Goal: Task Accomplishment & Management: Manage account settings

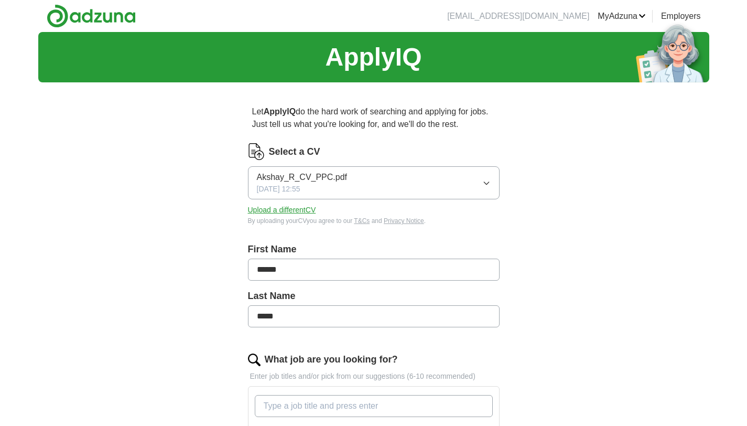
click at [418, 177] on button "Akshay_R_CV_PPC.pdf [DATE] 12:55" at bounding box center [374, 182] width 252 height 33
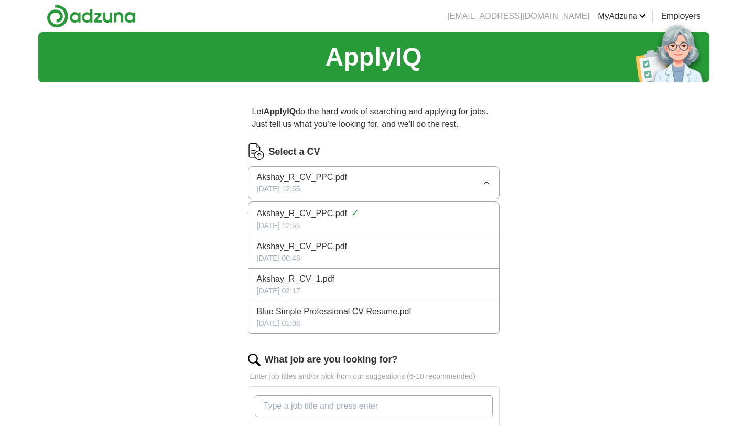
click at [418, 177] on button "Akshay_R_CV_PPC.pdf [DATE] 12:55" at bounding box center [374, 182] width 252 height 33
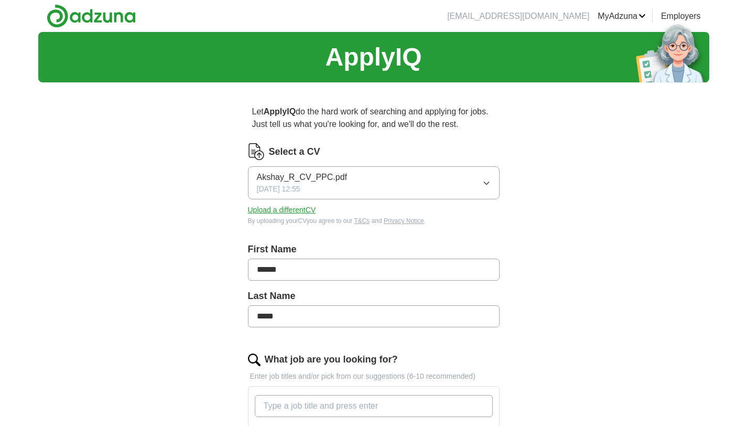
click at [284, 211] on button "Upload a different CV" at bounding box center [282, 210] width 68 height 11
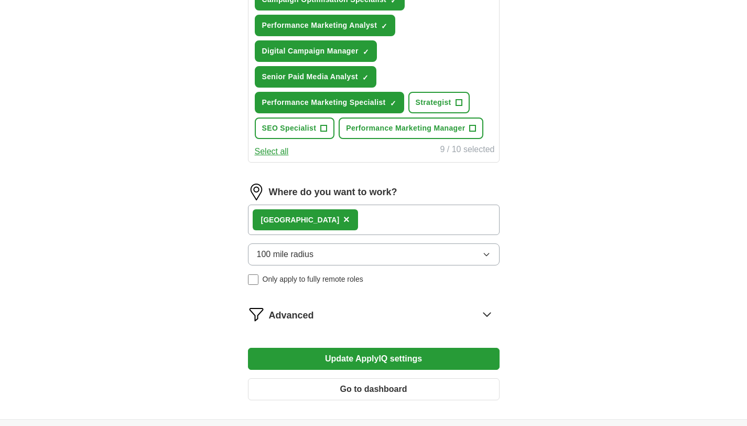
scroll to position [497, 0]
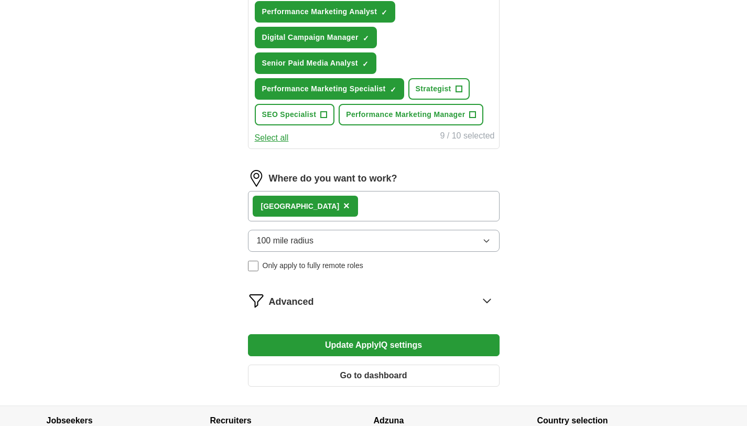
click at [364, 237] on button "100 mile radius" at bounding box center [374, 241] width 252 height 22
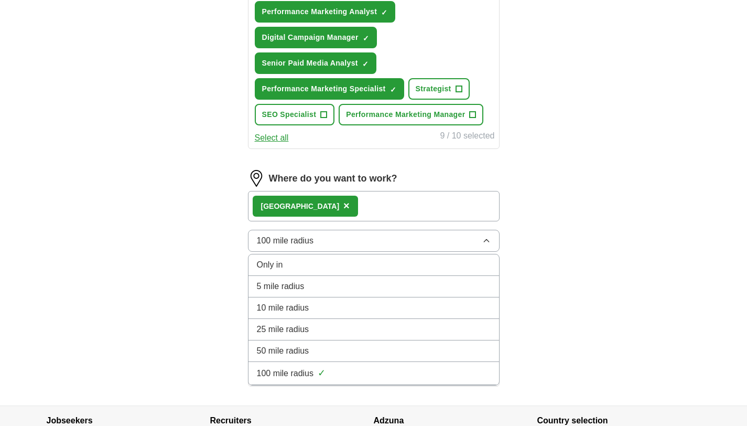
click at [364, 237] on button "100 mile radius" at bounding box center [374, 241] width 252 height 22
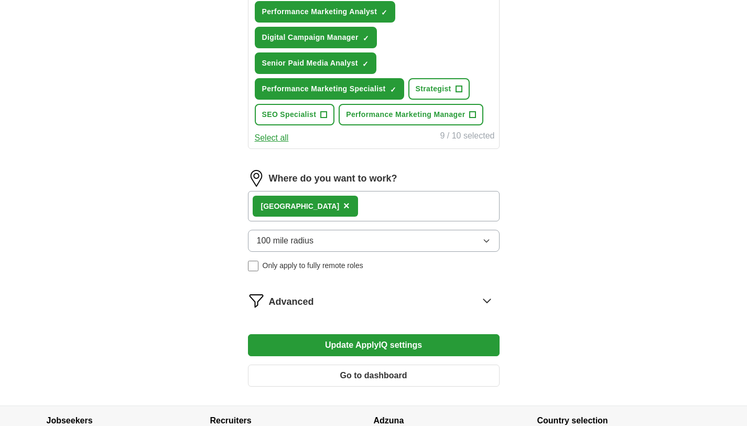
click at [365, 207] on div "London ×" at bounding box center [374, 206] width 252 height 30
click at [340, 202] on div "London ×" at bounding box center [374, 206] width 252 height 30
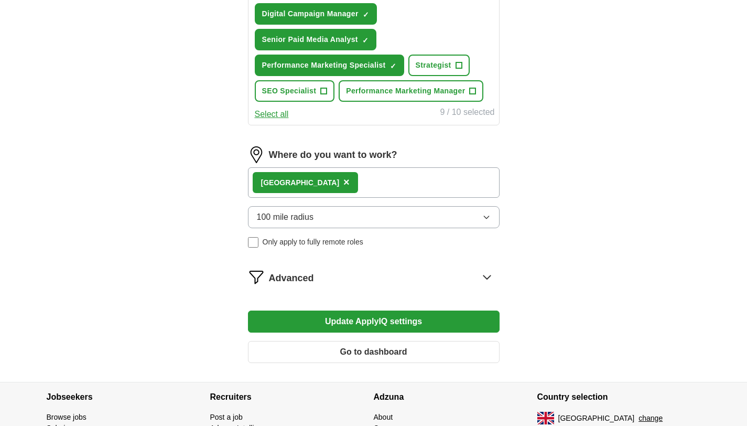
scroll to position [525, 0]
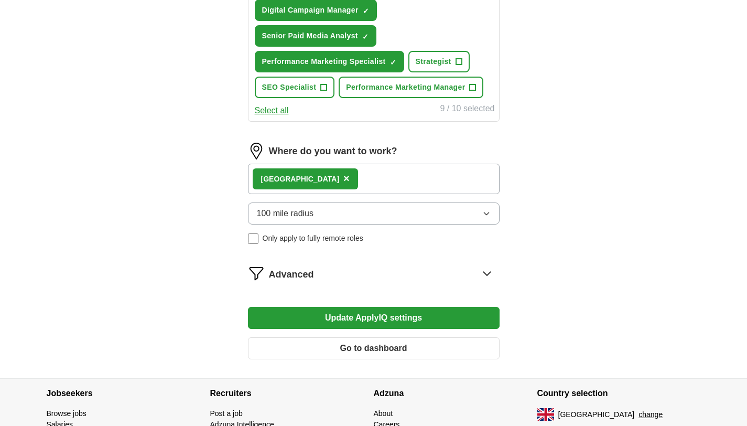
click at [340, 317] on button "Update ApplyIQ settings" at bounding box center [374, 318] width 252 height 22
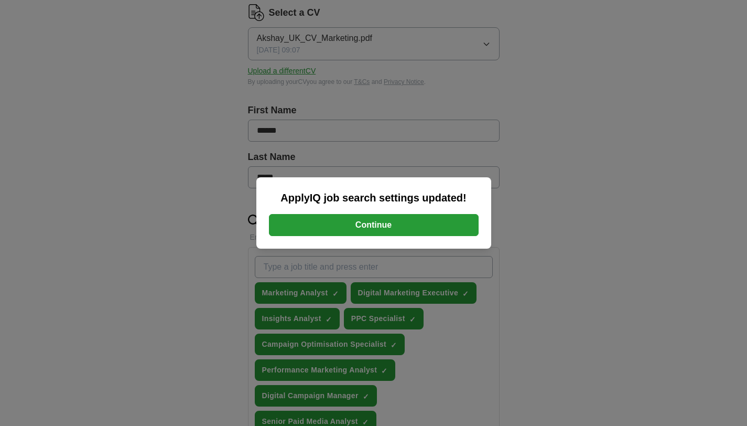
scroll to position [132, 0]
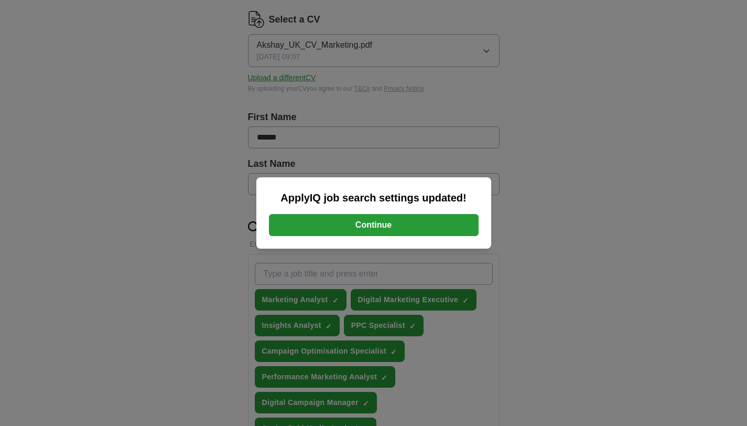
click at [400, 226] on button "Continue" at bounding box center [374, 225] width 210 height 22
